Goal: Information Seeking & Learning: Learn about a topic

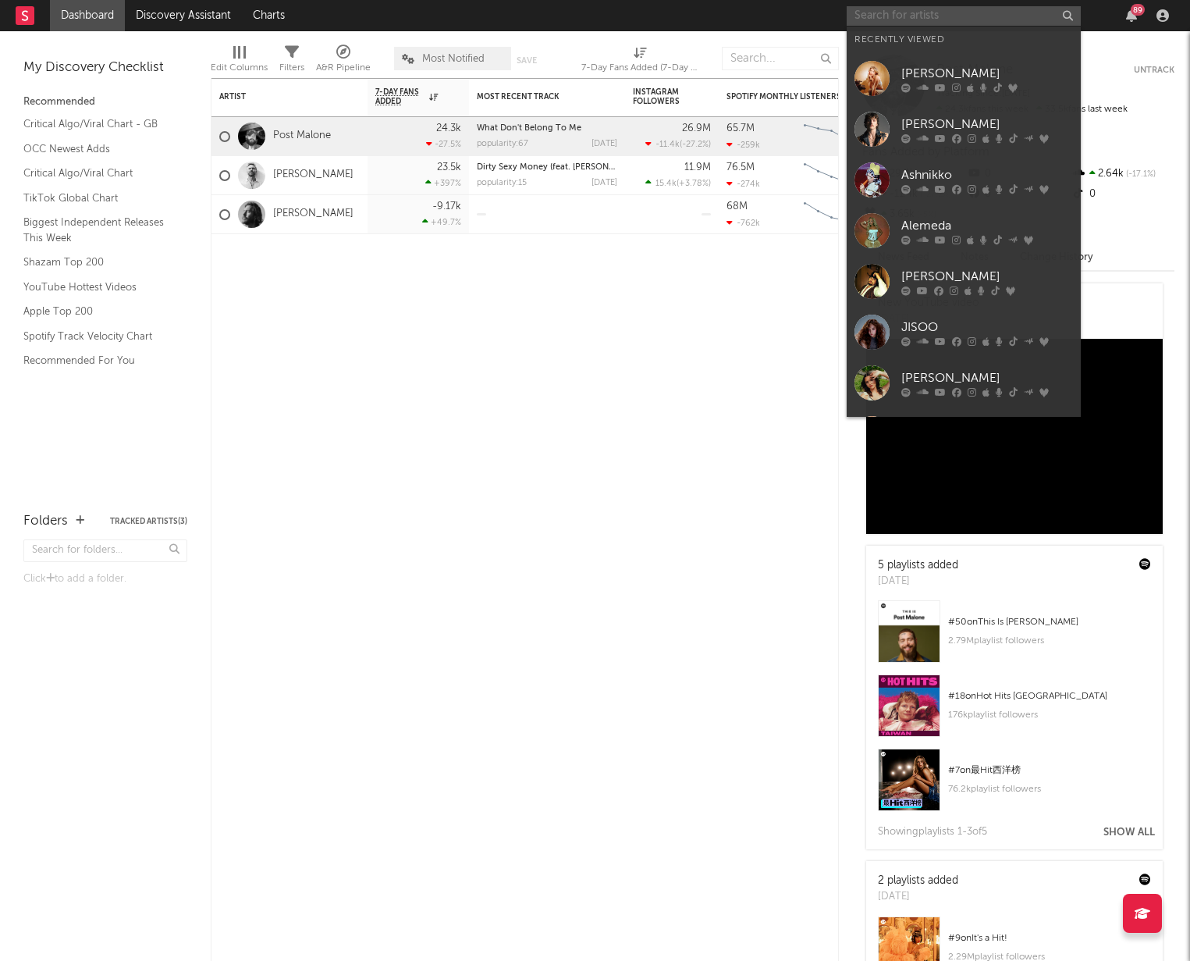
click at [884, 20] on input "text" at bounding box center [964, 16] width 234 height 20
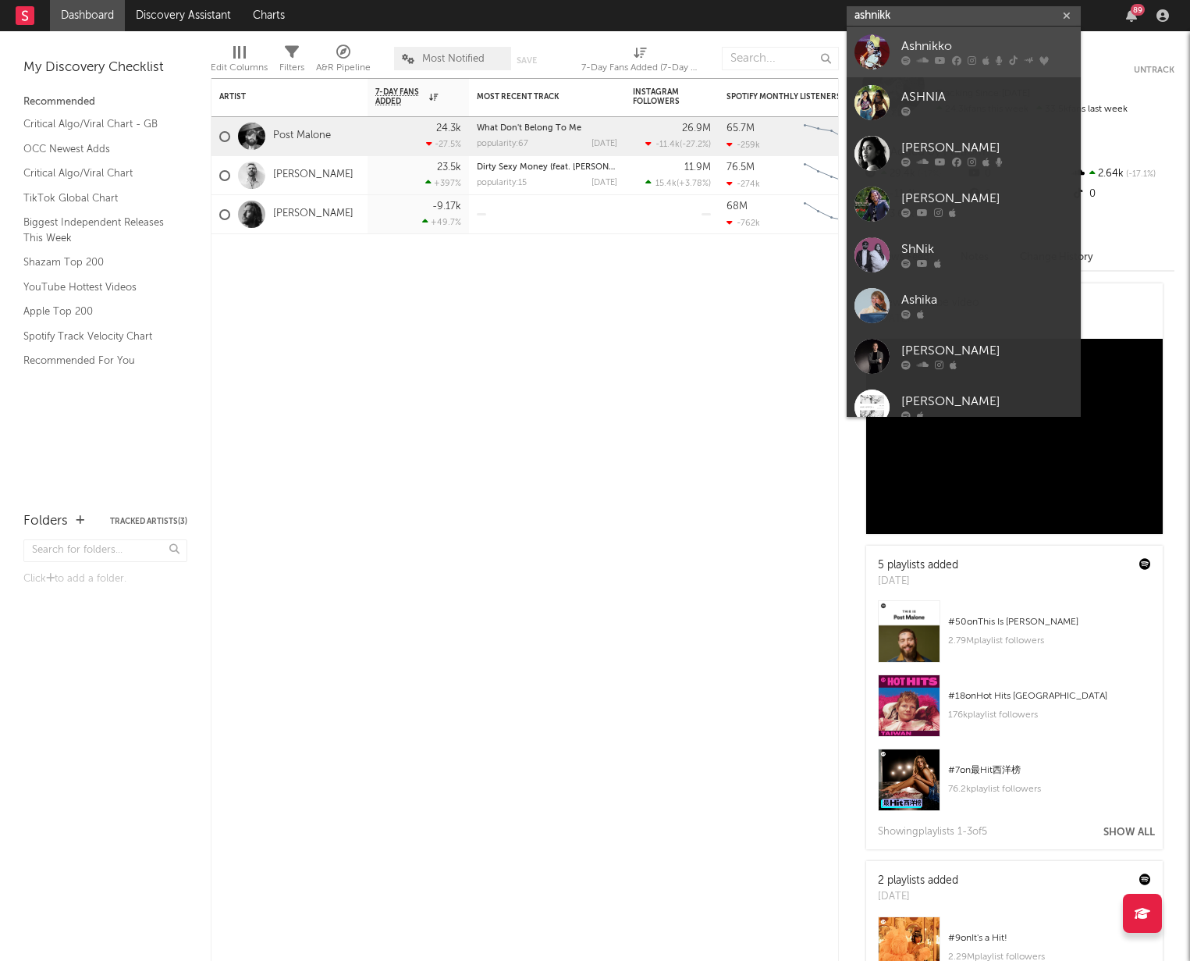
type input "ashnikk"
click at [909, 49] on div "Ashnikko" at bounding box center [988, 46] width 172 height 19
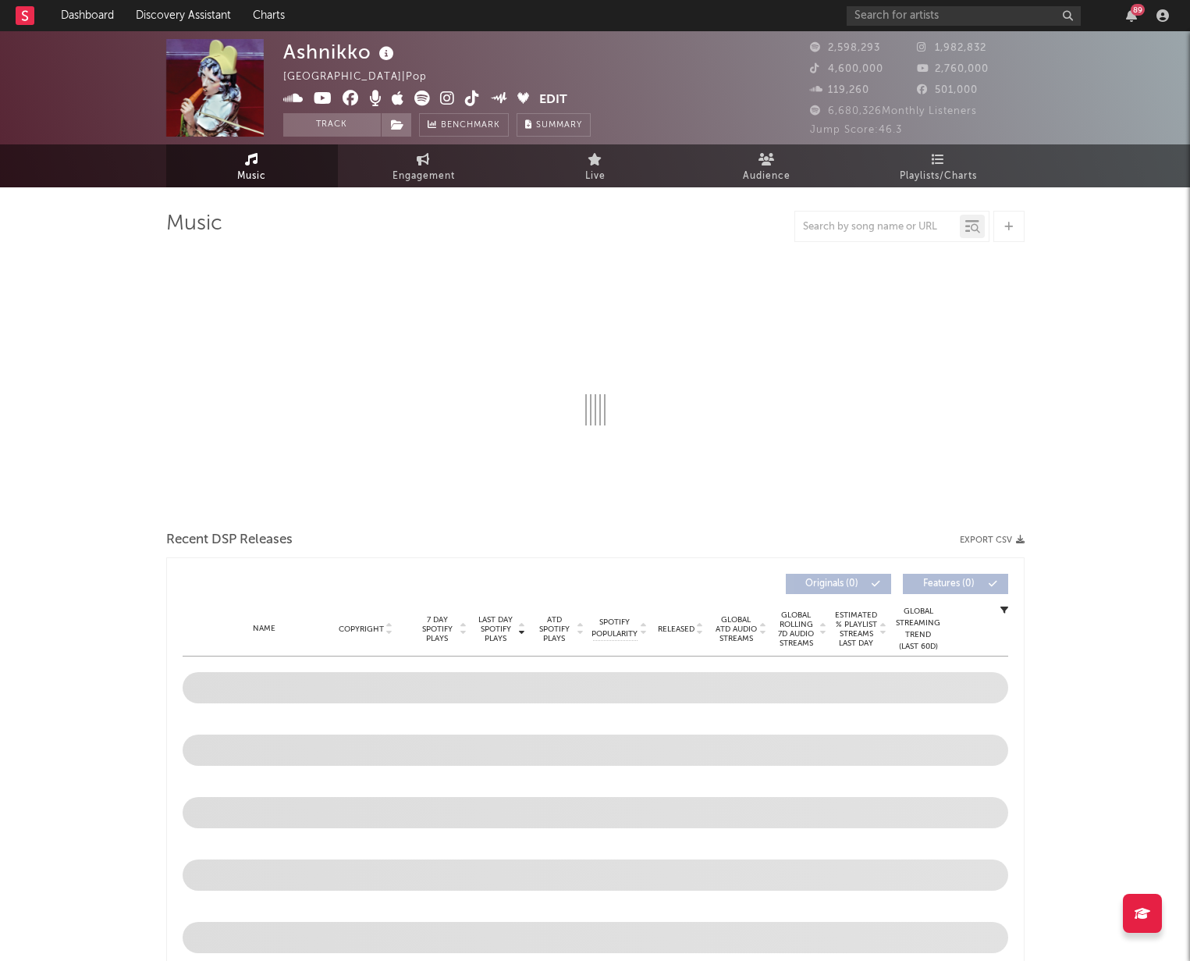
select select "6m"
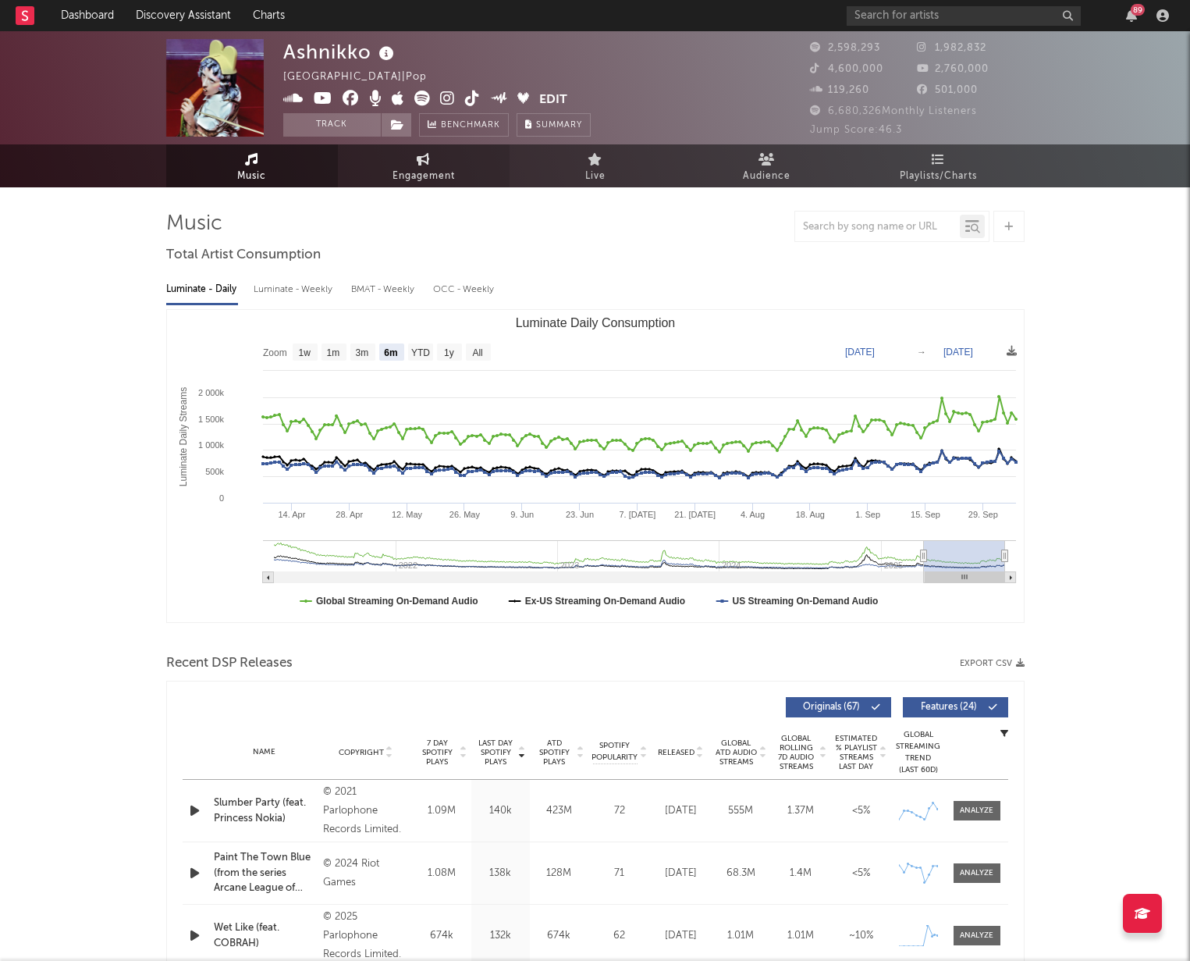
click at [397, 175] on span "Engagement" at bounding box center [424, 176] width 62 height 19
select select "1w"
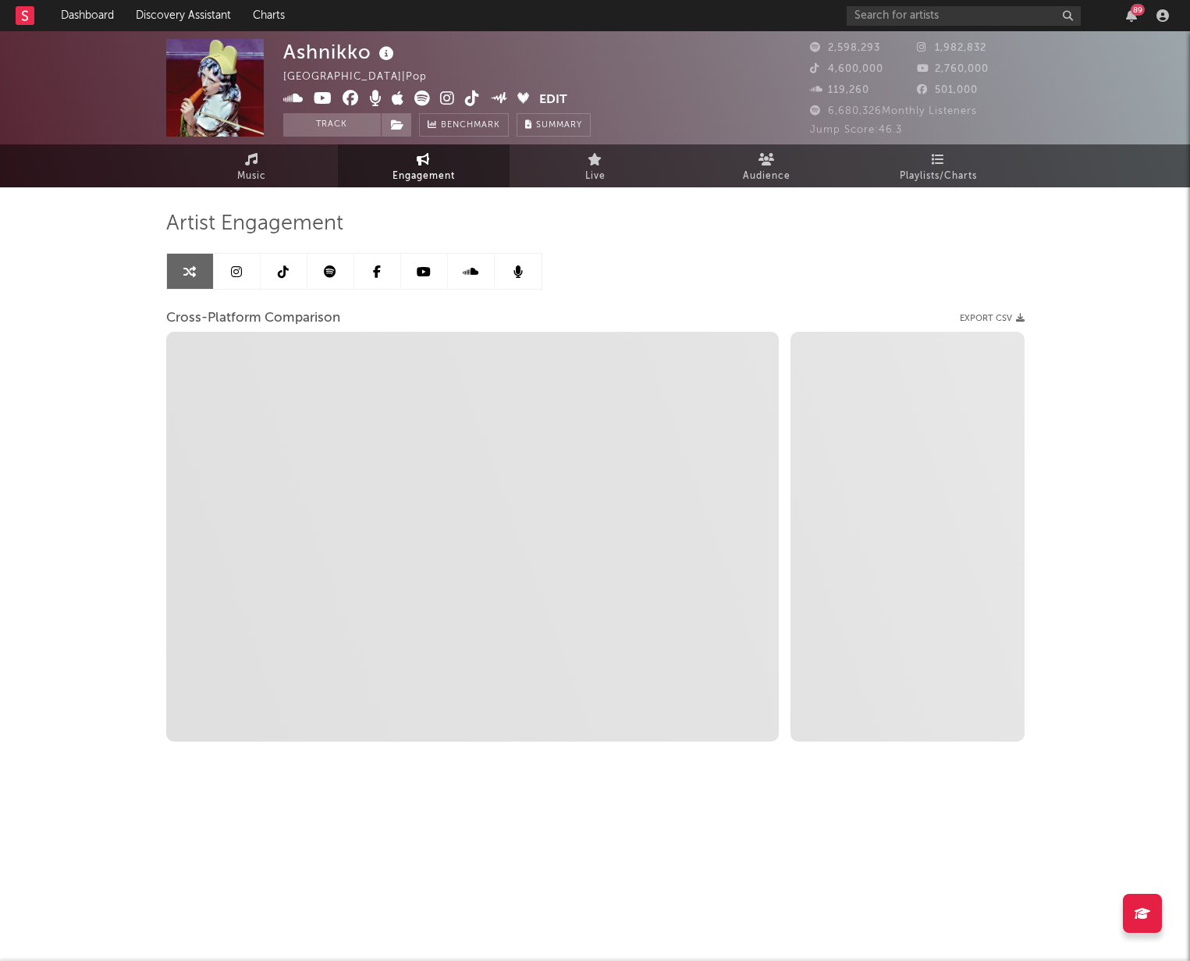
click at [224, 267] on link at bounding box center [237, 271] width 47 height 35
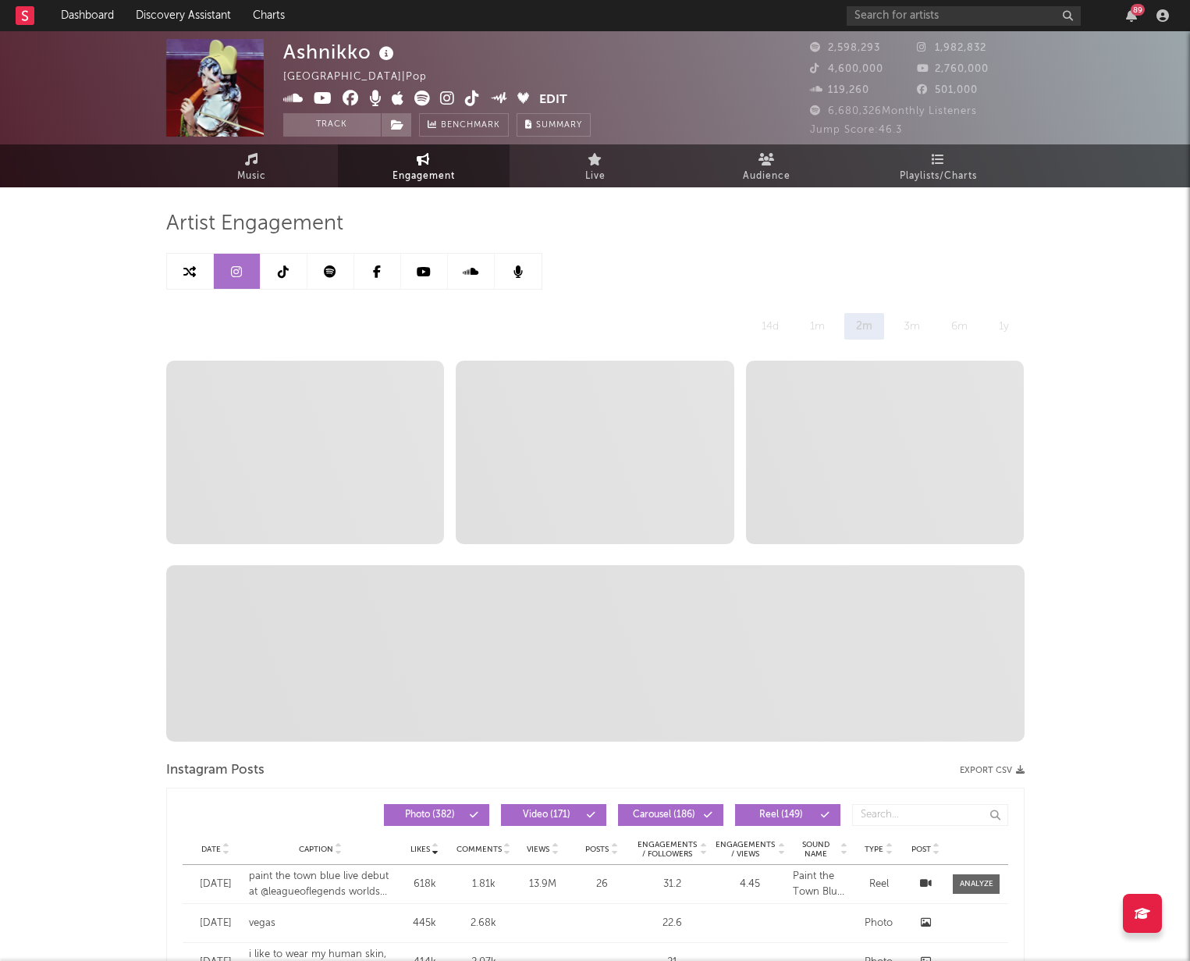
select select "6m"
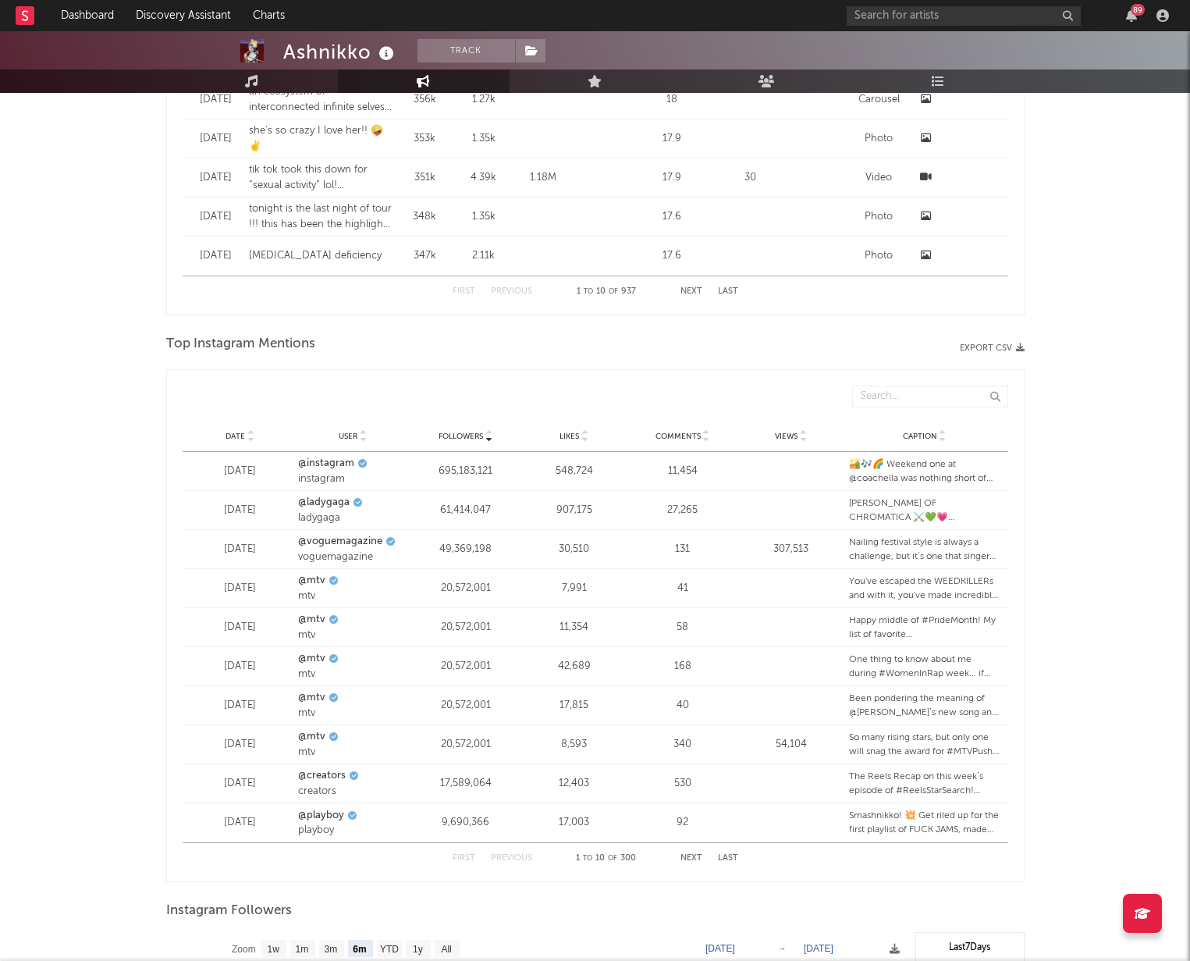
scroll to position [1612, 0]
click at [229, 437] on span "Date" at bounding box center [236, 434] width 20 height 9
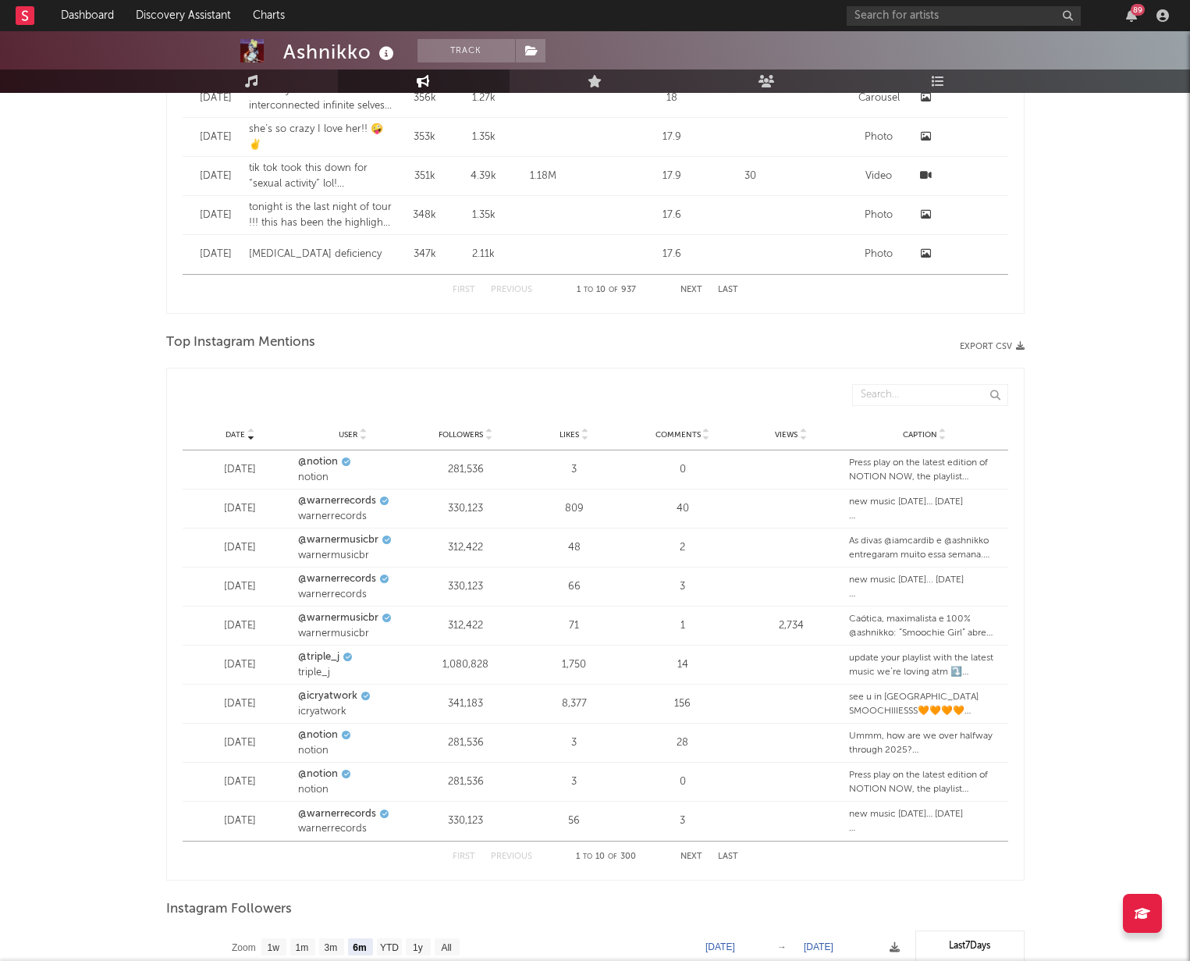
click at [692, 852] on button "Next" at bounding box center [692, 856] width 22 height 9
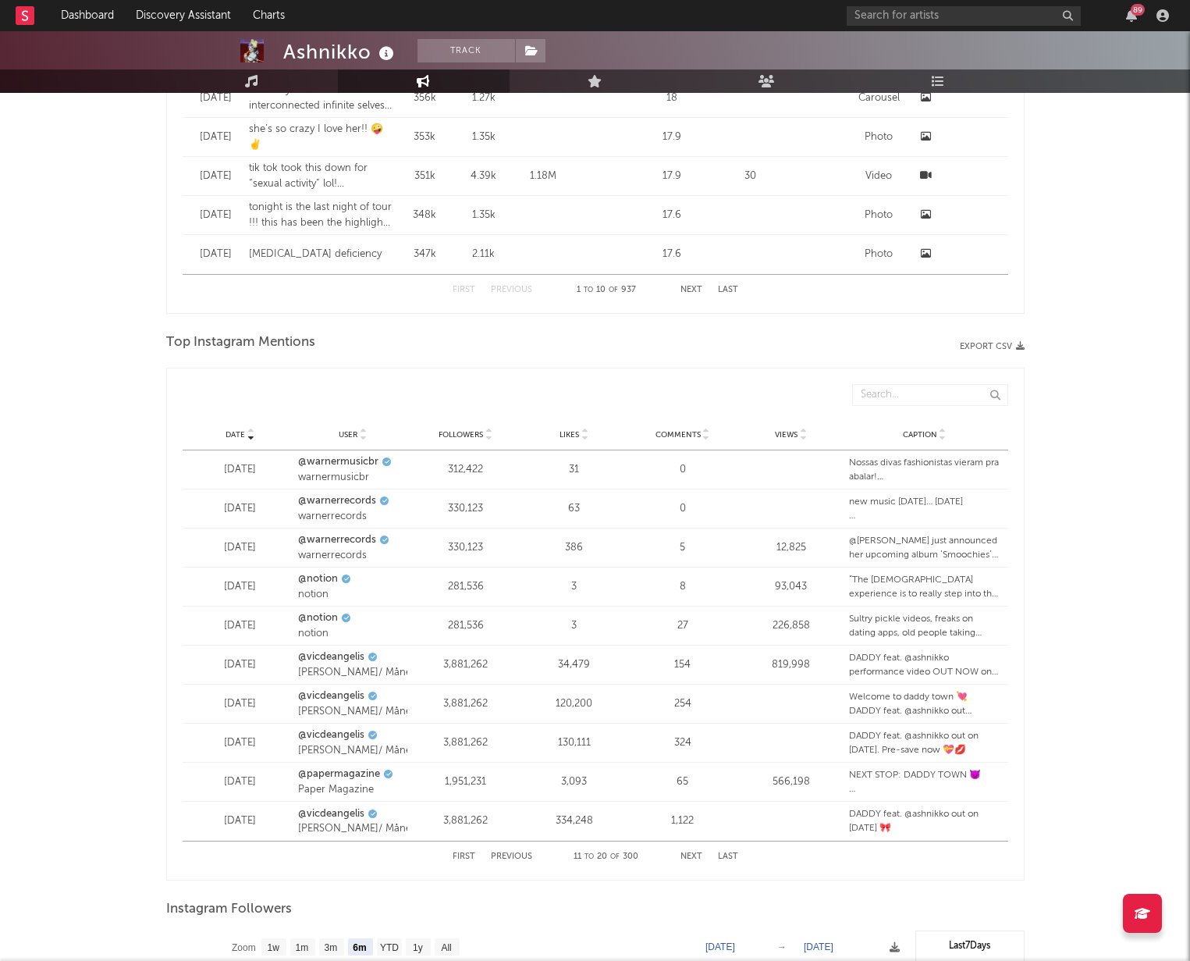
click at [688, 856] on button "Next" at bounding box center [692, 856] width 22 height 9
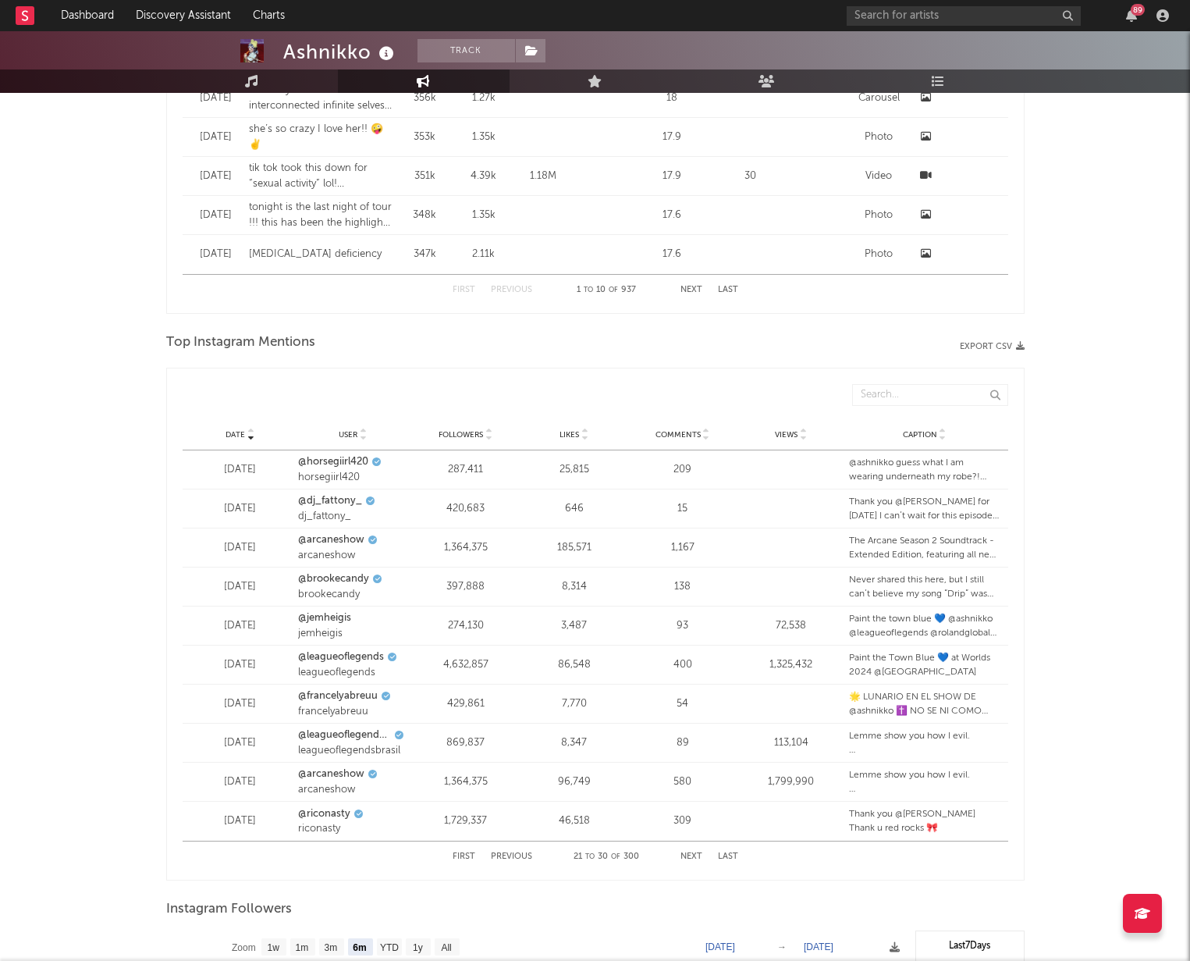
click at [464, 853] on button "First" at bounding box center [464, 856] width 23 height 9
